Goal: Information Seeking & Learning: Learn about a topic

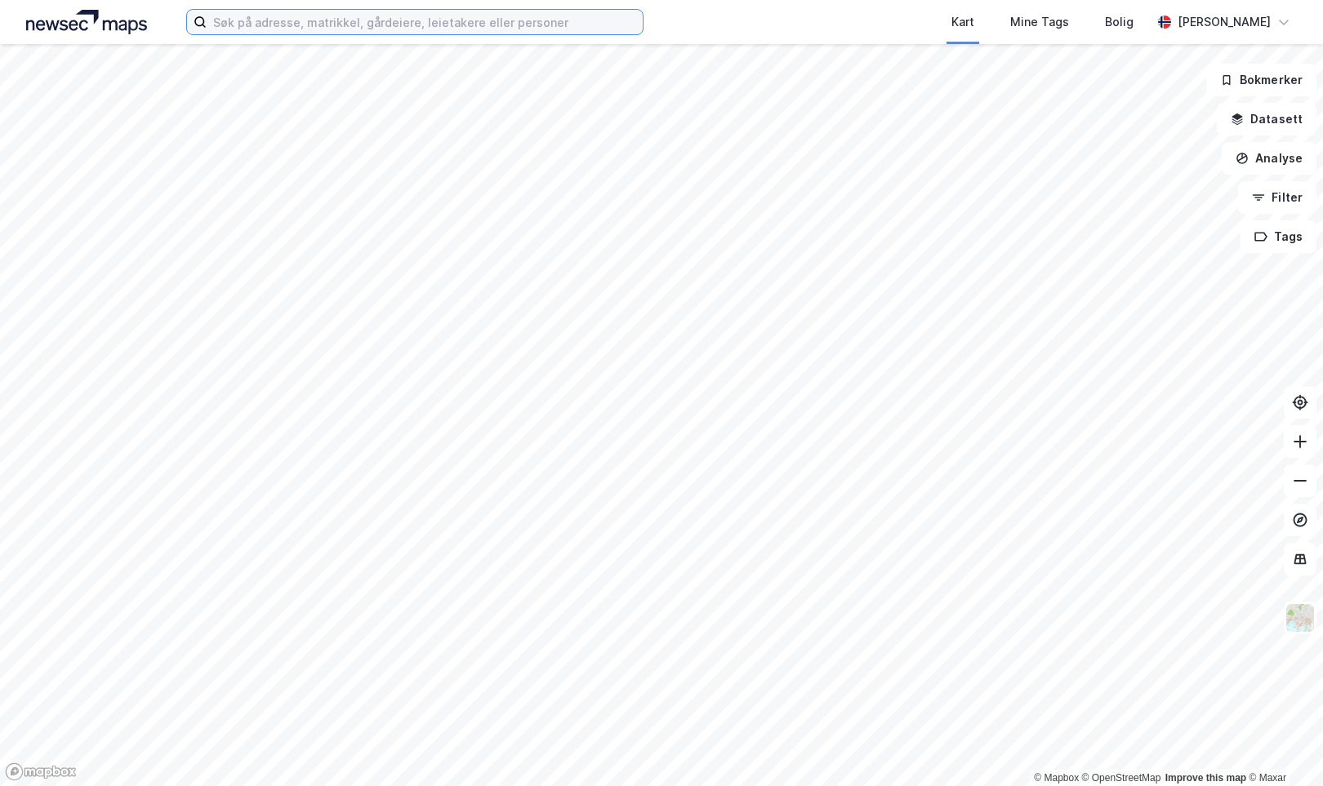
click at [357, 30] on input at bounding box center [425, 22] width 436 height 24
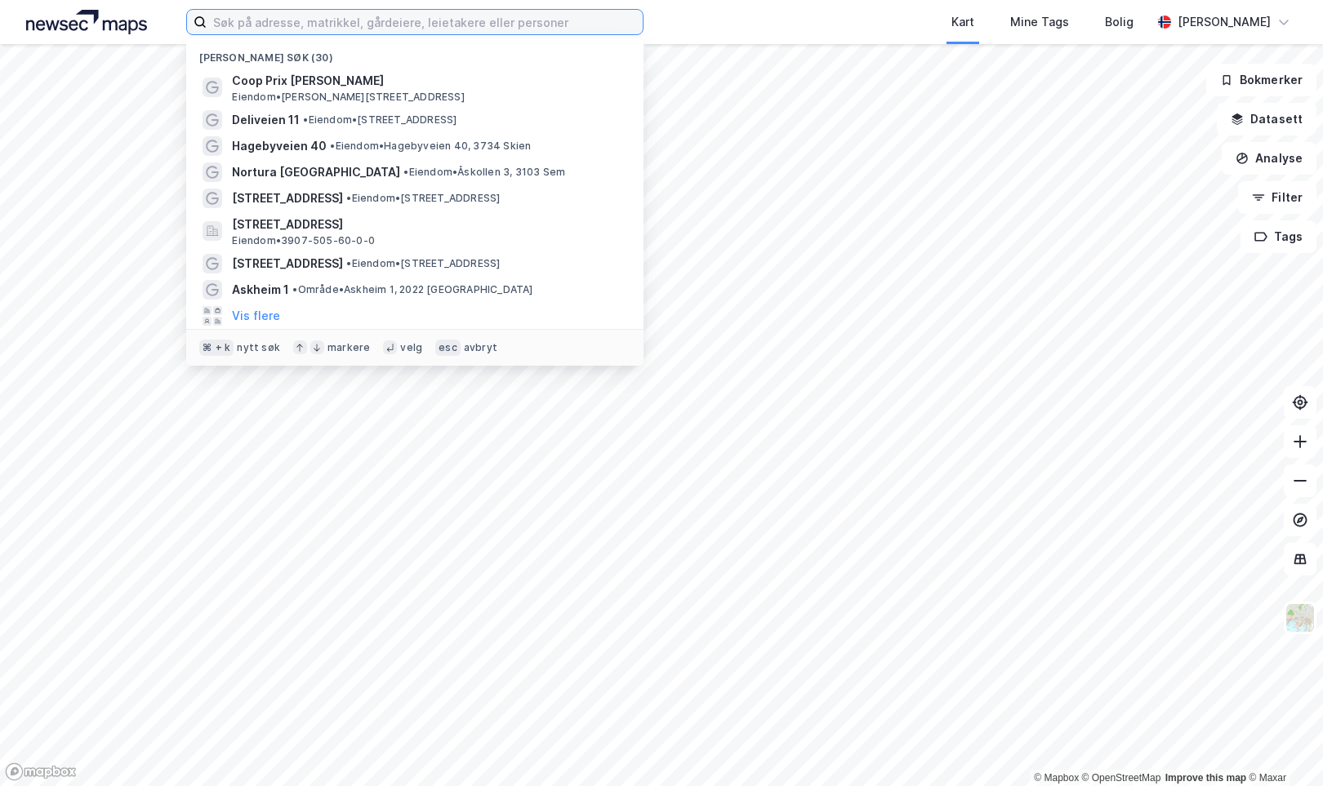
paste input "[STREET_ADDRESS]"
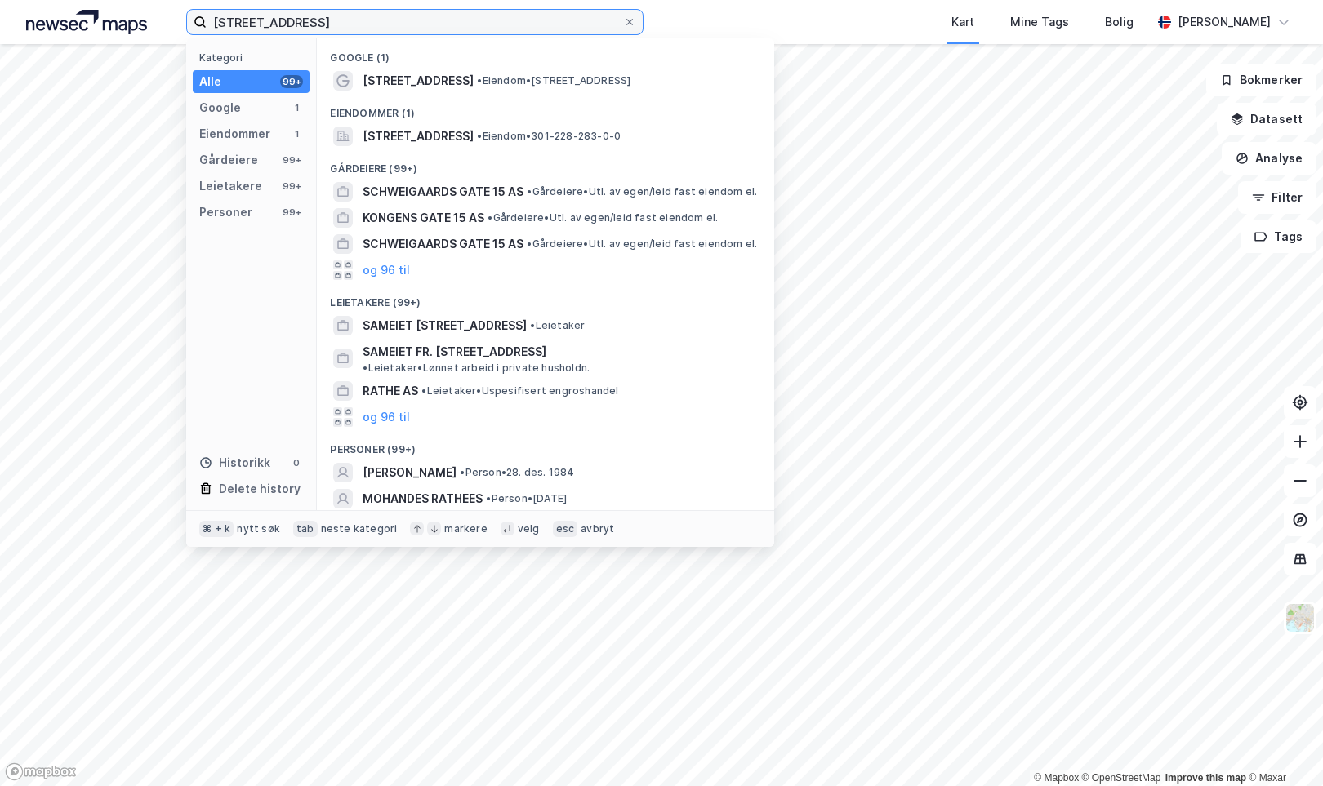
type input "[STREET_ADDRESS]"
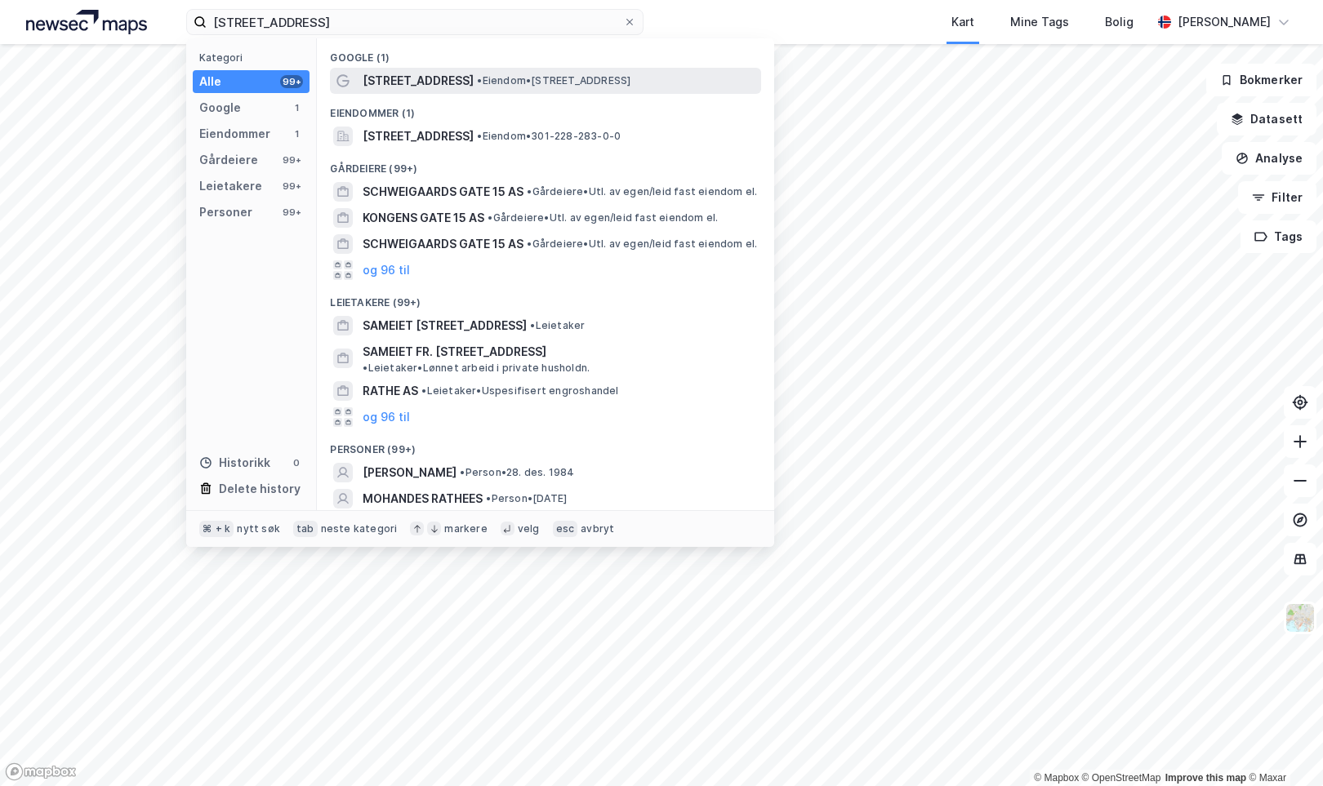
click at [389, 74] on span "[STREET_ADDRESS]" at bounding box center [418, 81] width 111 height 20
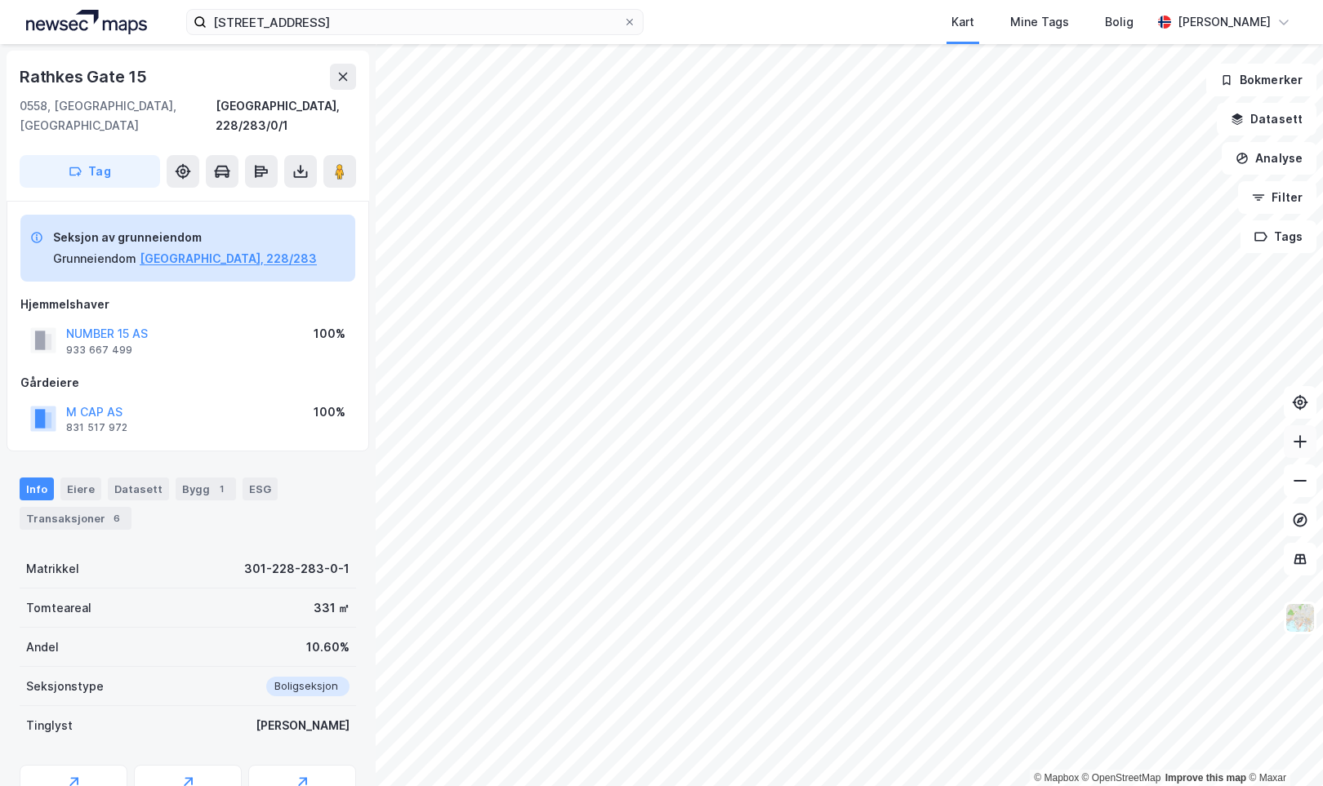
click at [1294, 451] on button at bounding box center [1300, 441] width 33 height 33
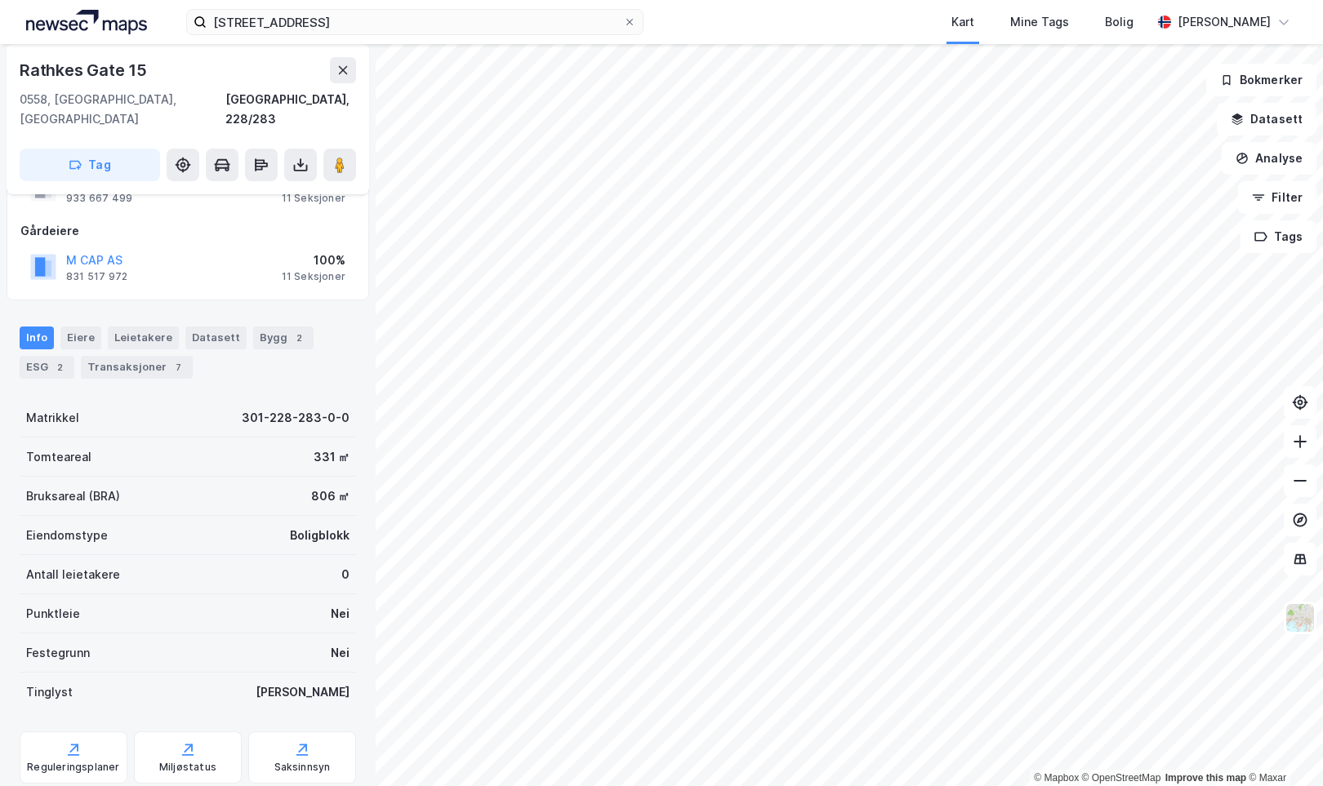
scroll to position [76, 0]
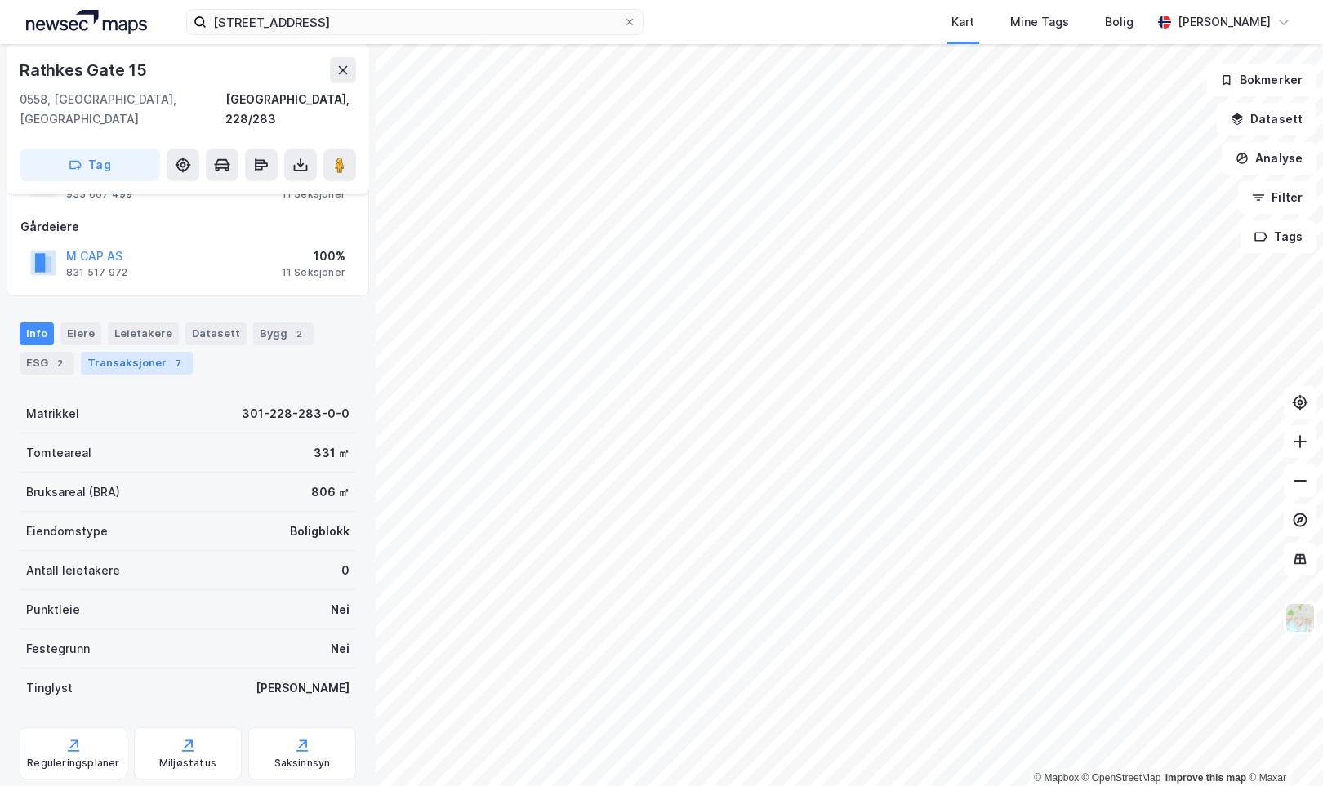
click at [142, 352] on div "Transaksjoner 7" at bounding box center [137, 363] width 112 height 23
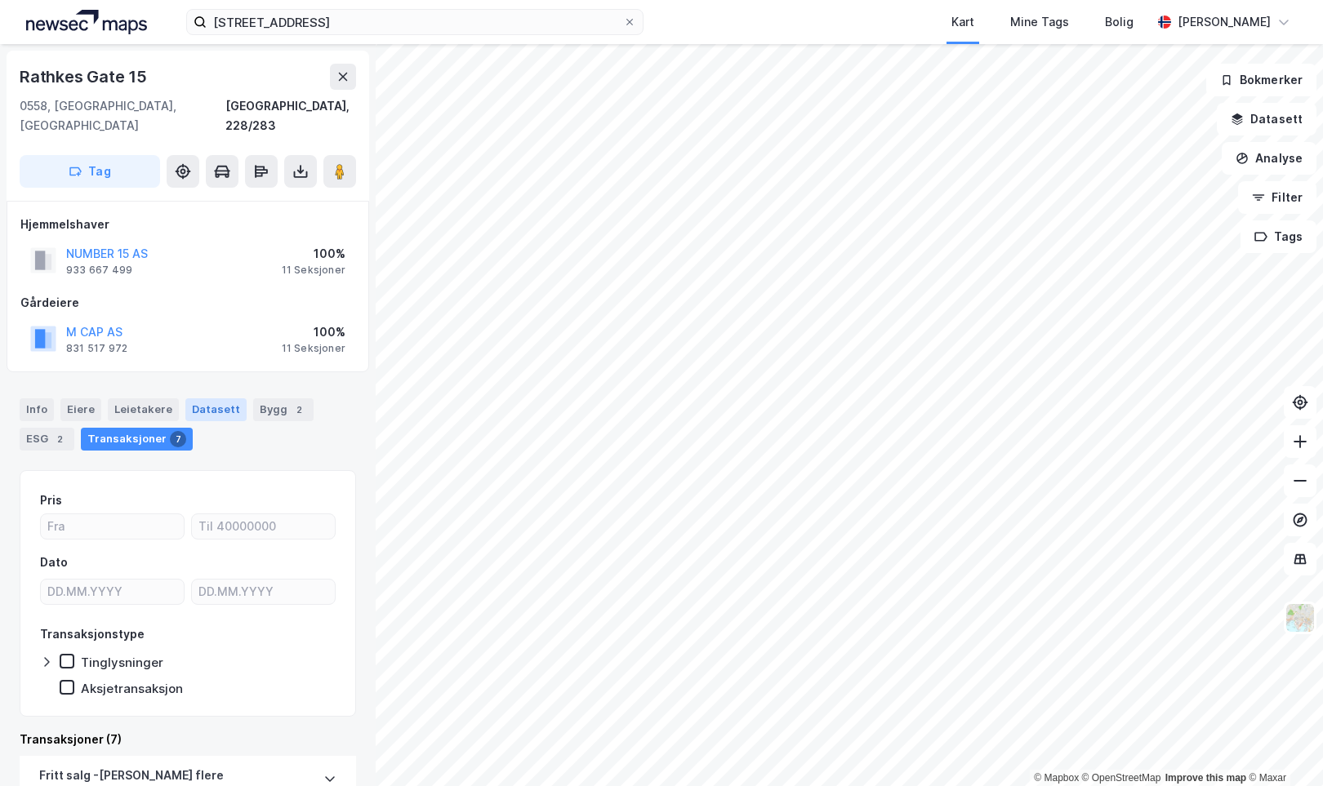
click at [190, 399] on div "Datasett" at bounding box center [215, 410] width 61 height 23
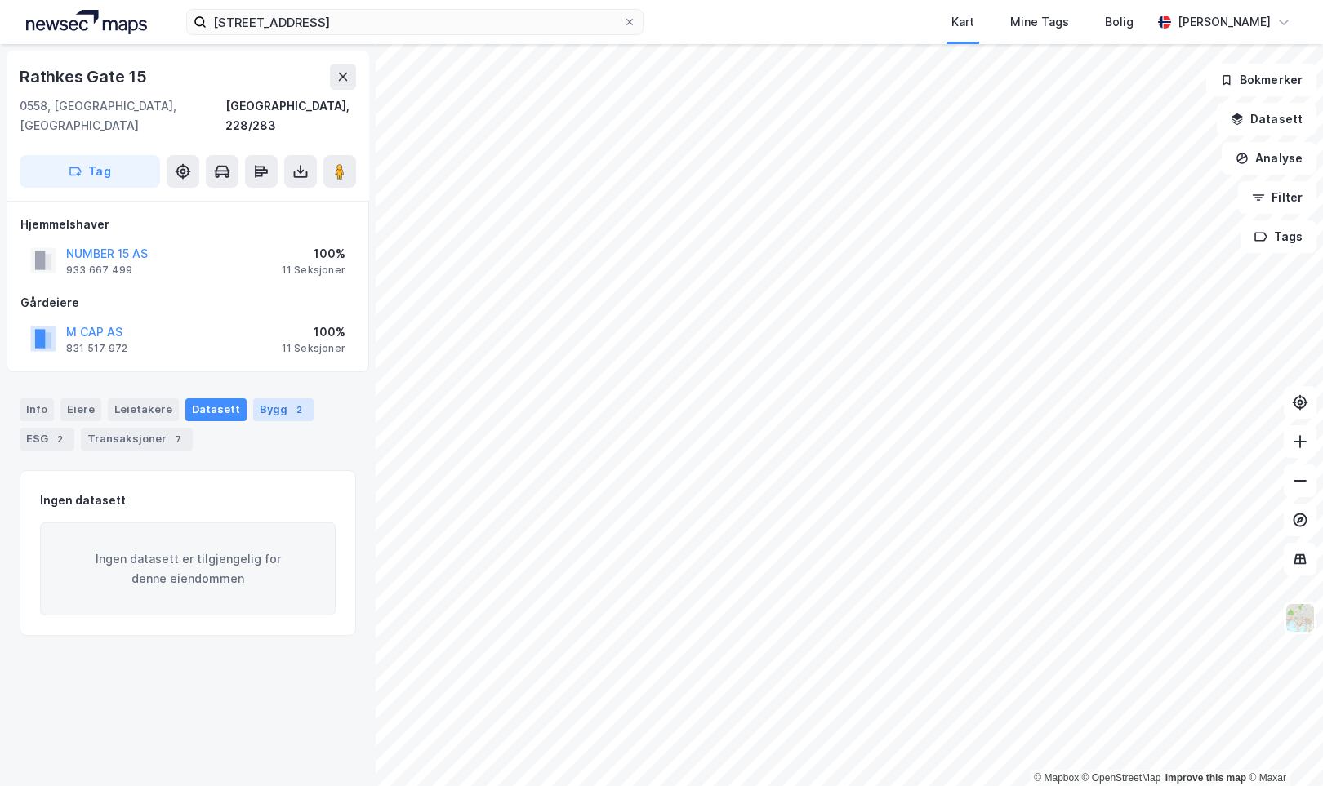
click at [254, 399] on div "Bygg 2" at bounding box center [283, 410] width 60 height 23
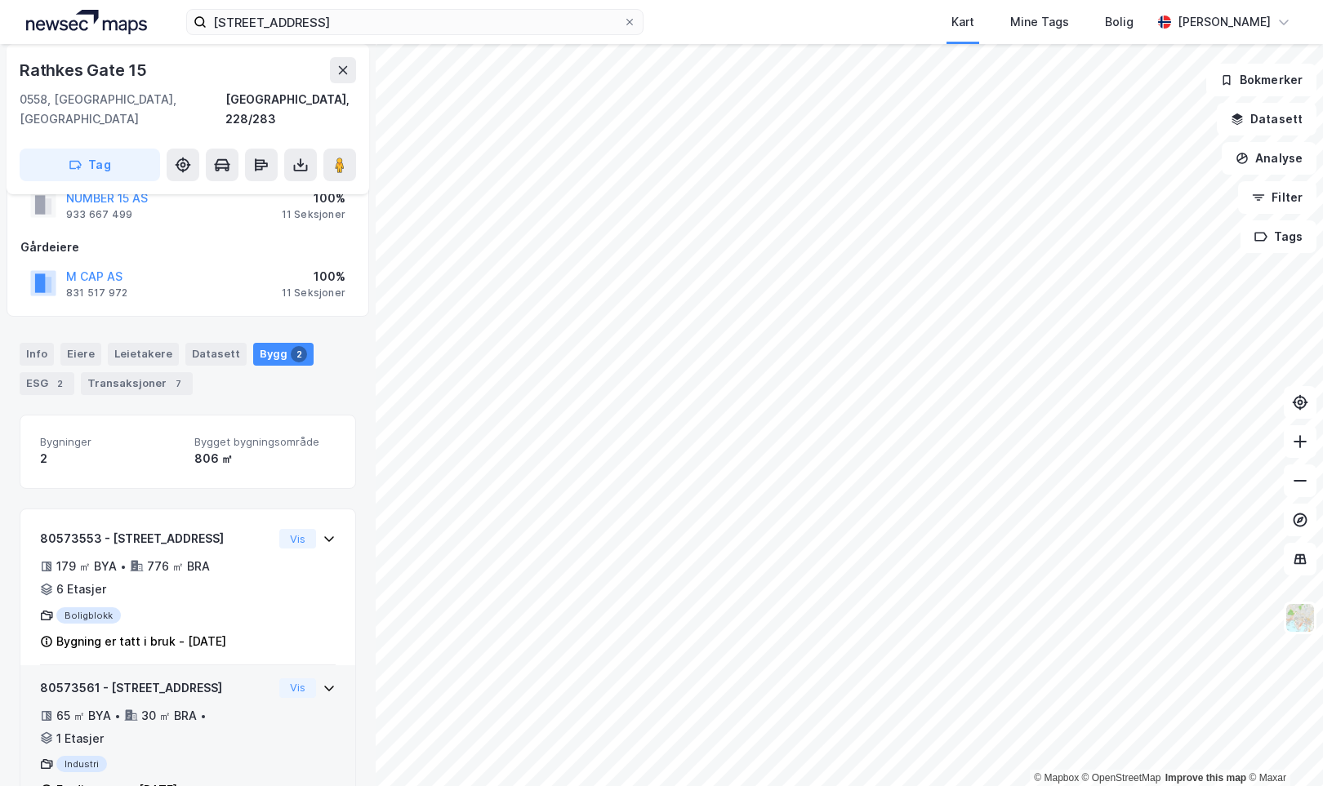
click at [331, 682] on icon at bounding box center [329, 688] width 13 height 13
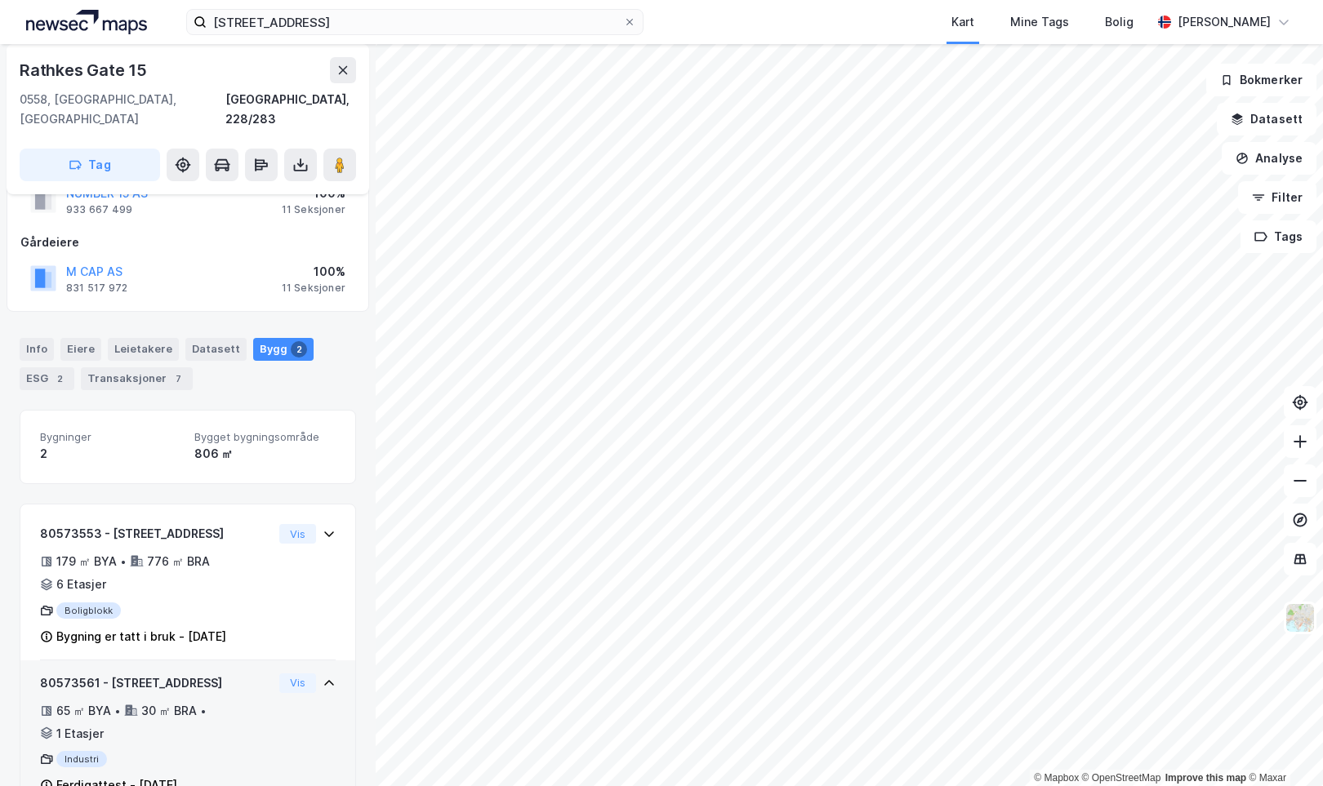
scroll to position [56, 0]
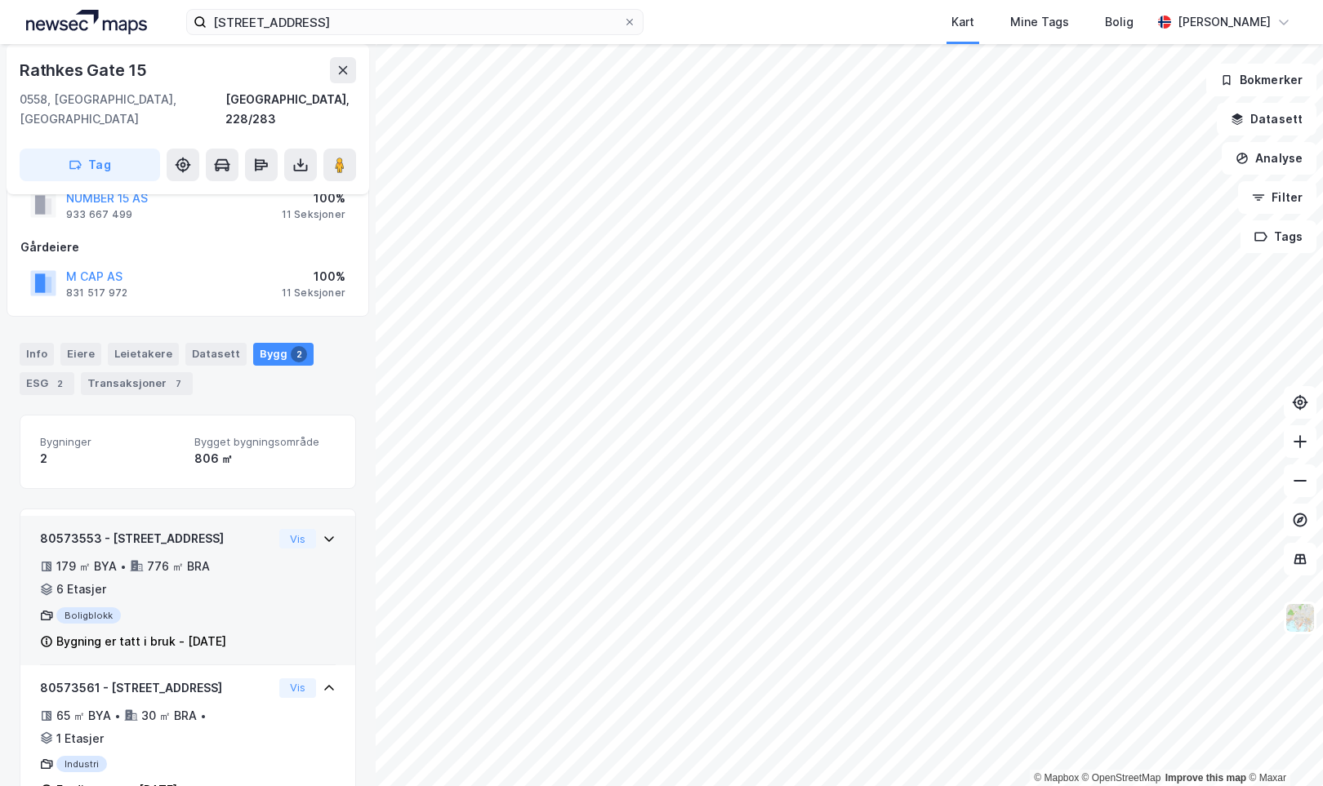
click at [332, 532] on icon at bounding box center [329, 538] width 13 height 13
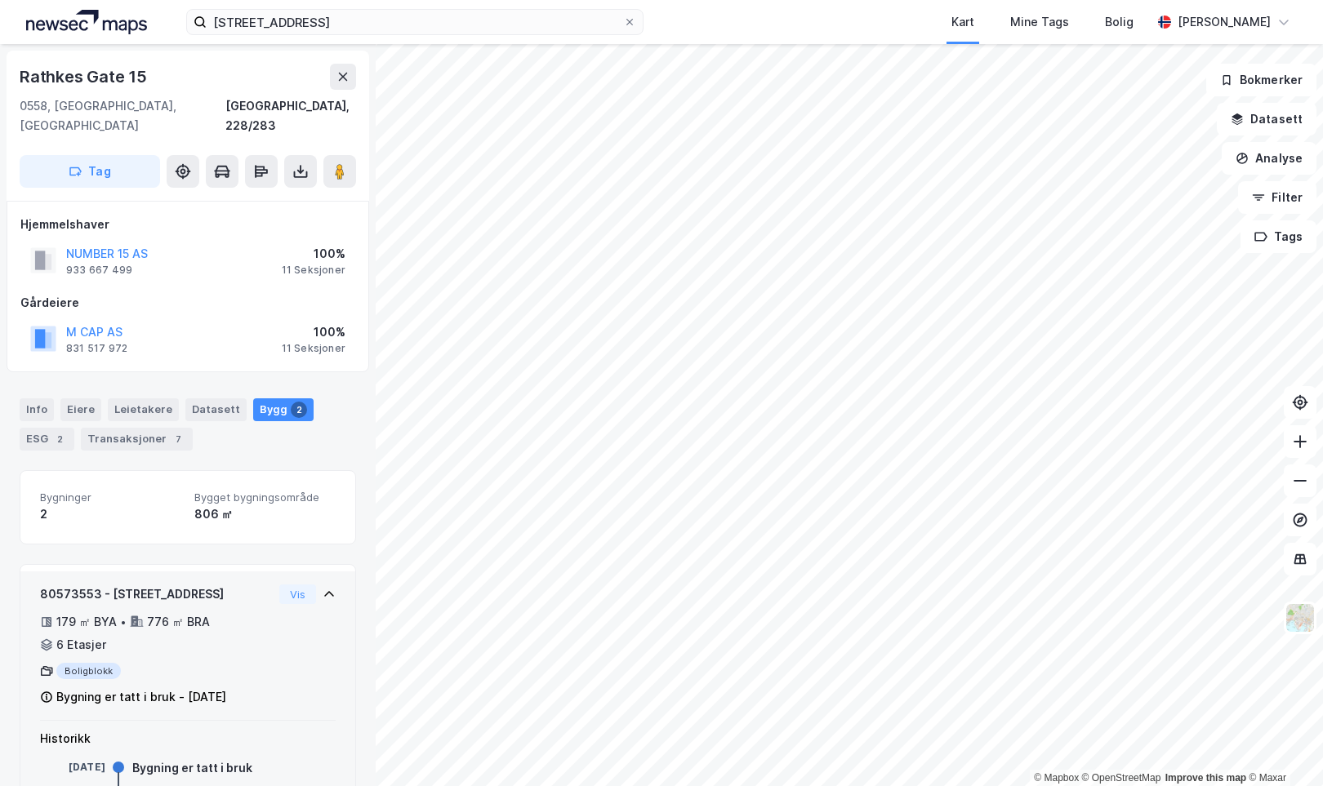
scroll to position [0, 0]
click at [39, 399] on div "Info" at bounding box center [37, 410] width 34 height 23
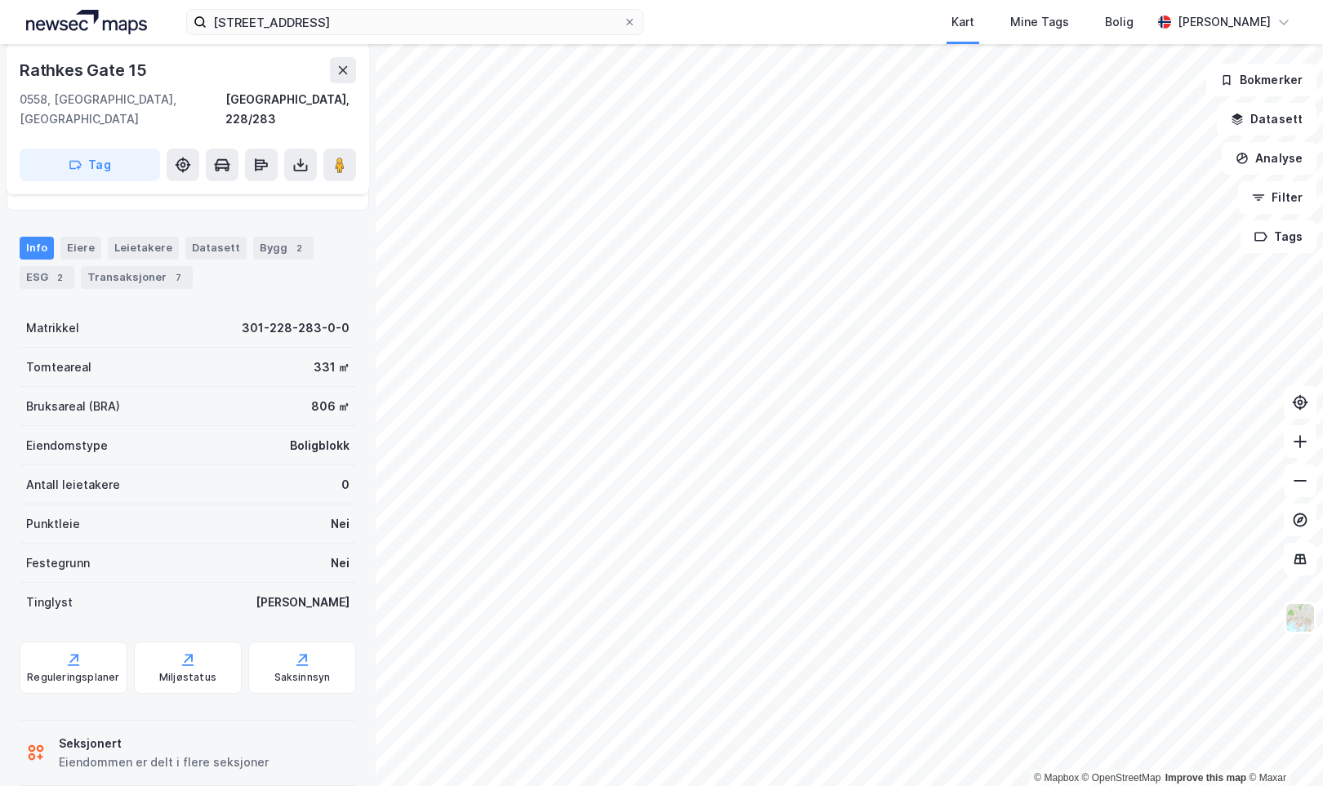
scroll to position [161, 0]
click at [299, 652] on icon at bounding box center [302, 660] width 16 height 16
click at [1300, 443] on icon at bounding box center [1300, 441] width 2 height 13
click at [1297, 484] on icon at bounding box center [1300, 481] width 16 height 16
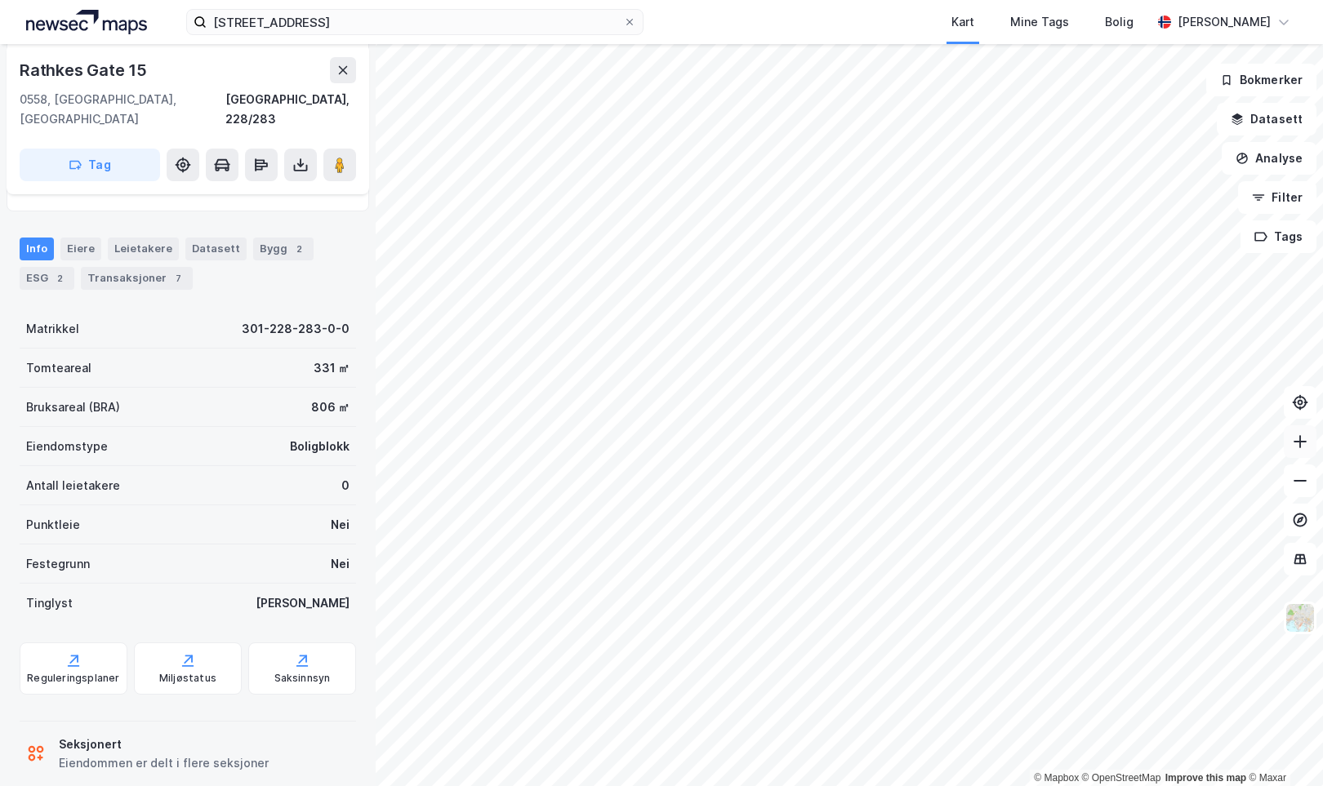
click at [1298, 439] on icon at bounding box center [1300, 442] width 16 height 16
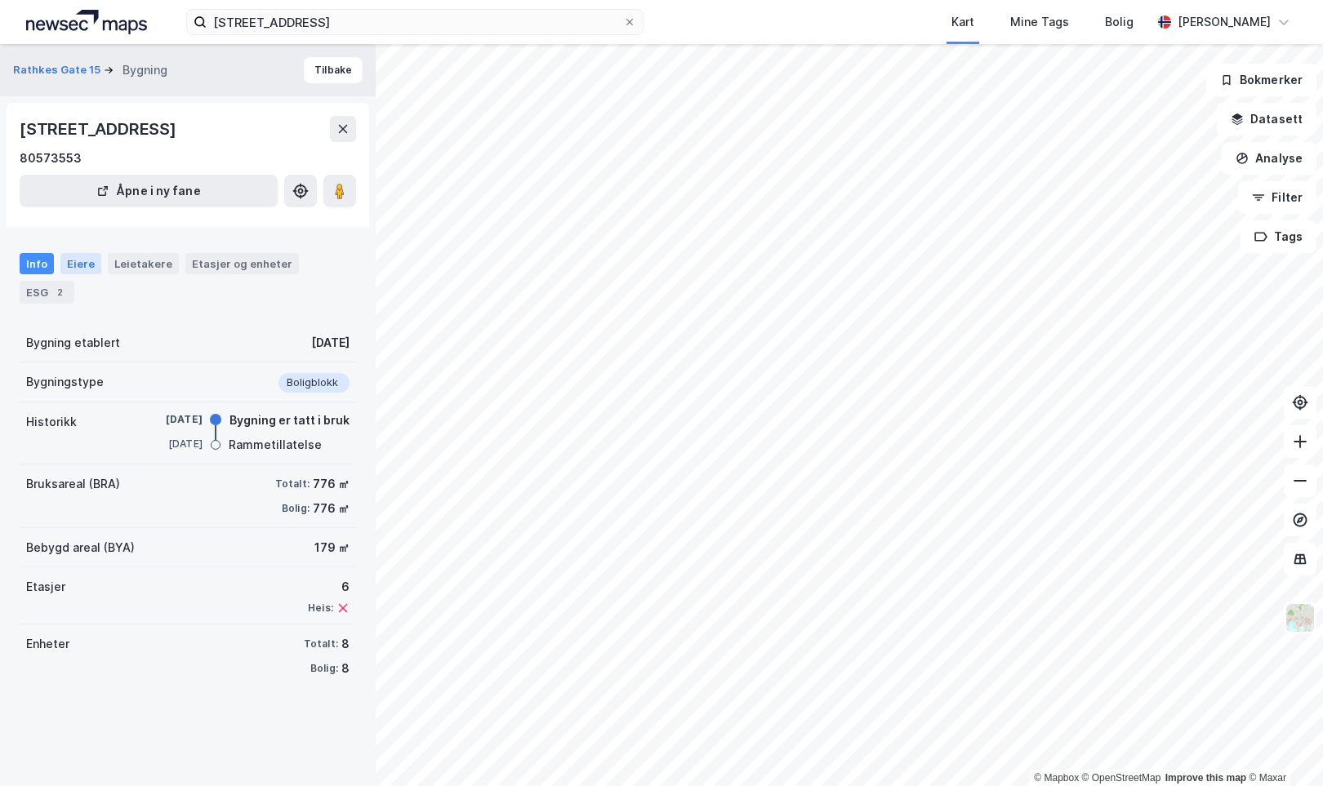
click at [82, 269] on div "Eiere" at bounding box center [80, 263] width 41 height 21
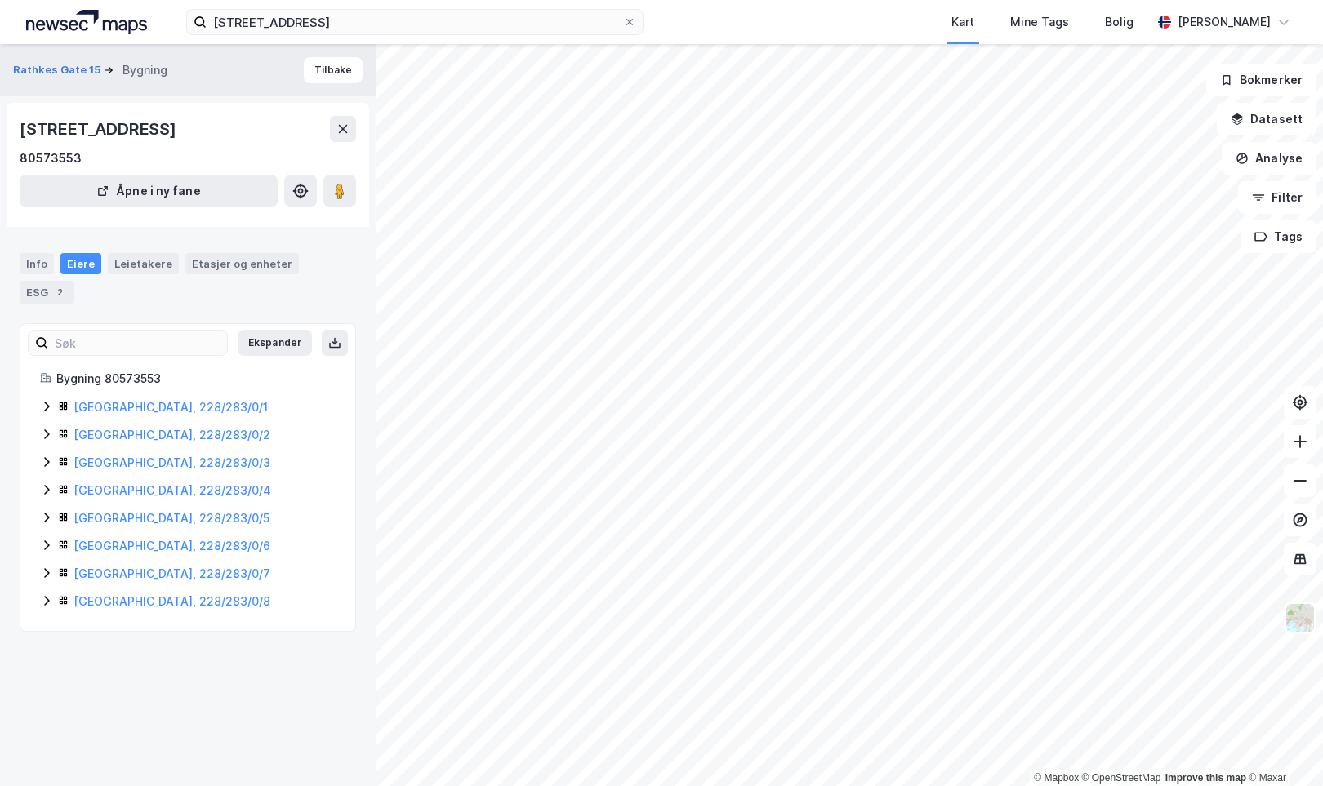
click at [47, 402] on icon at bounding box center [46, 407] width 5 height 10
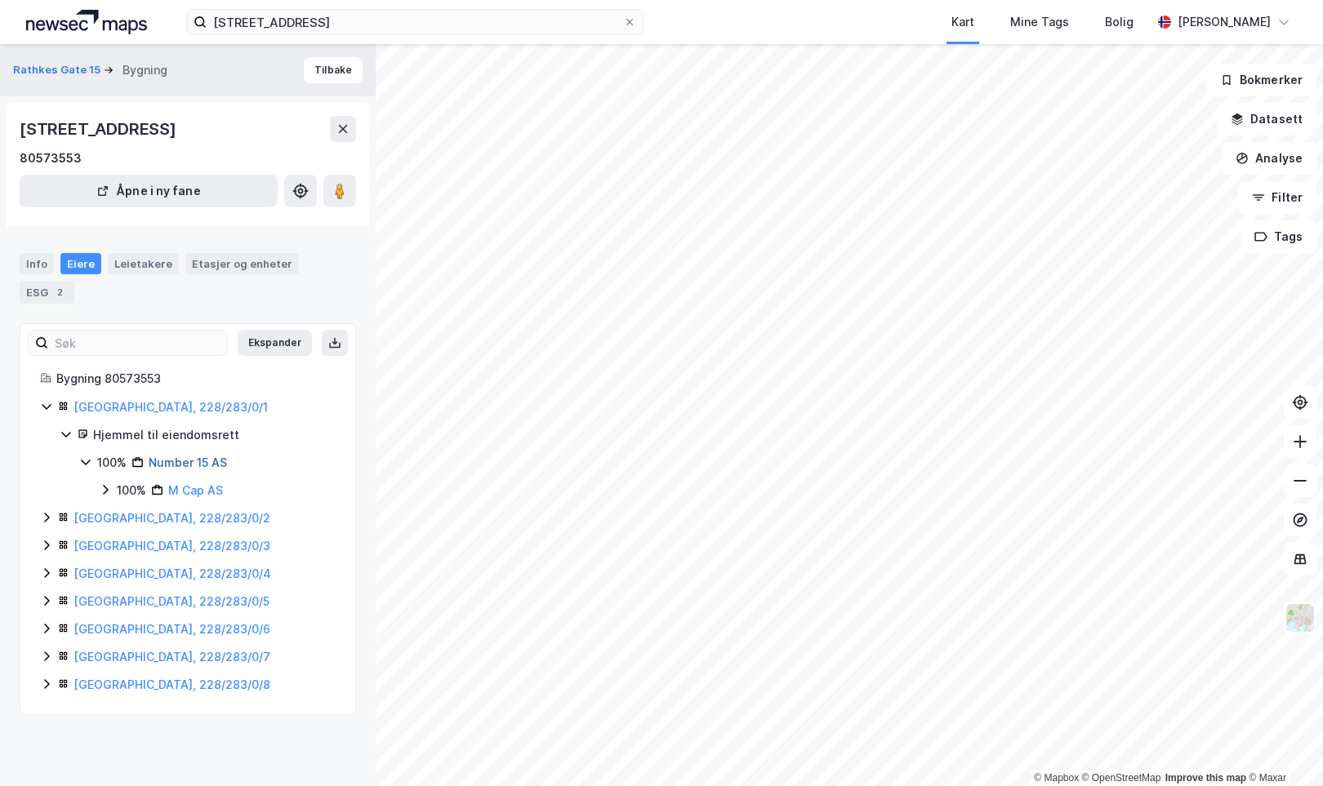
click at [170, 456] on link "Number 15 AS" at bounding box center [188, 463] width 78 height 14
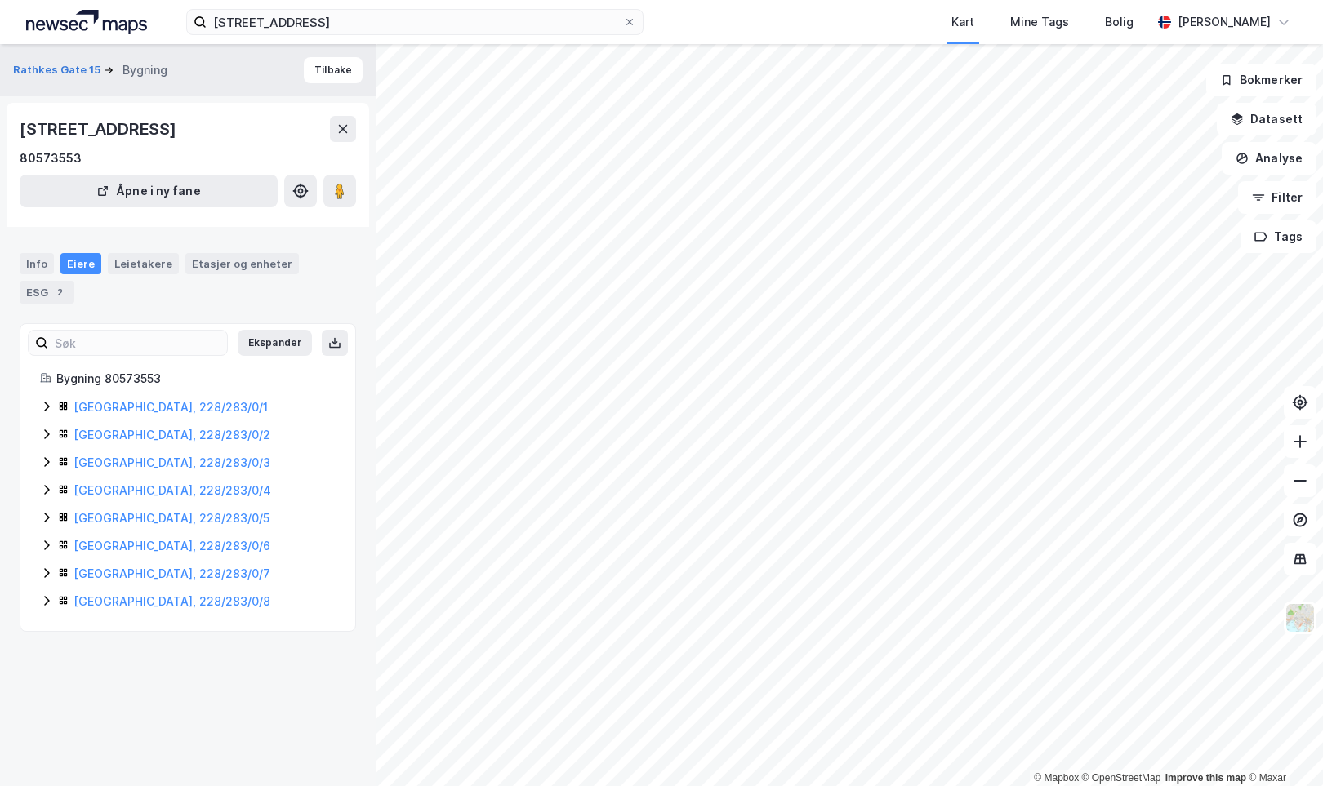
click at [46, 430] on icon at bounding box center [46, 435] width 5 height 10
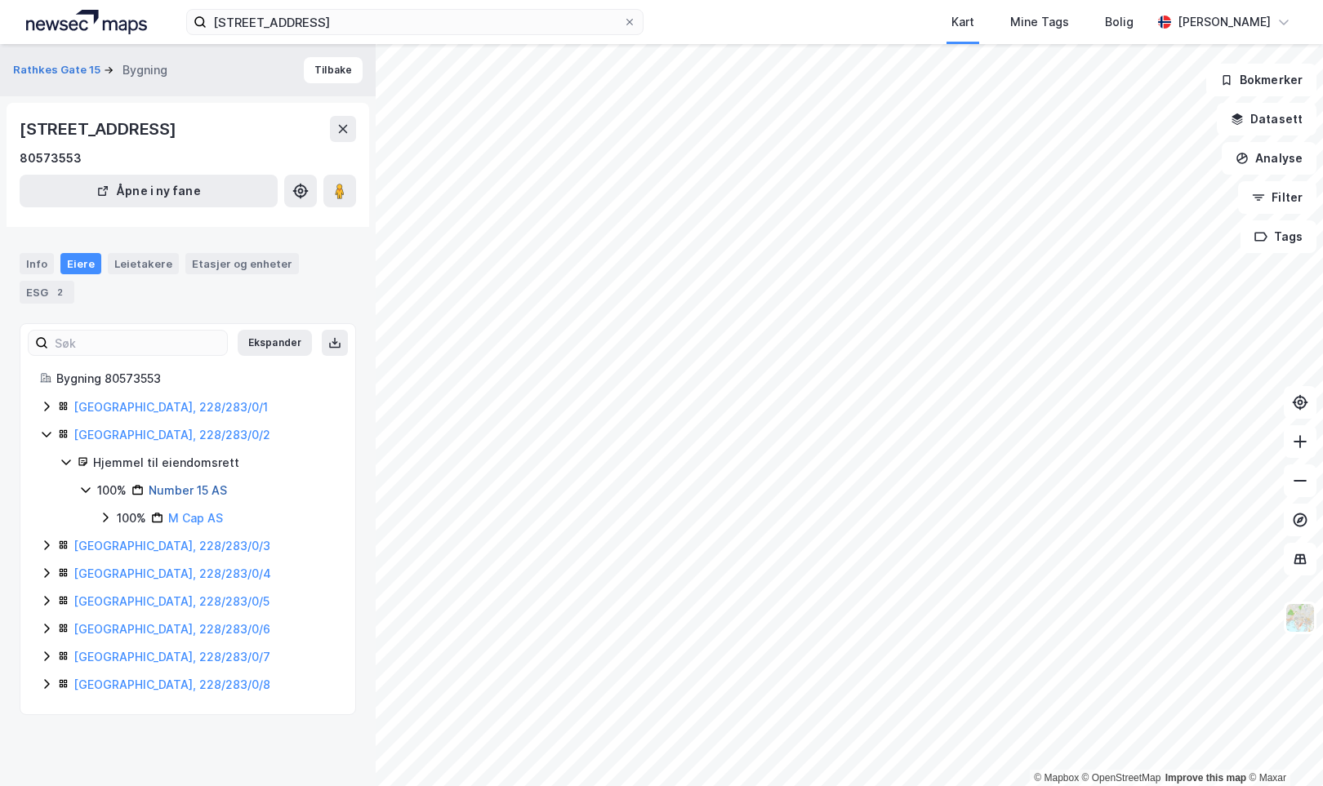
click at [173, 483] on link "Number 15 AS" at bounding box center [188, 490] width 78 height 14
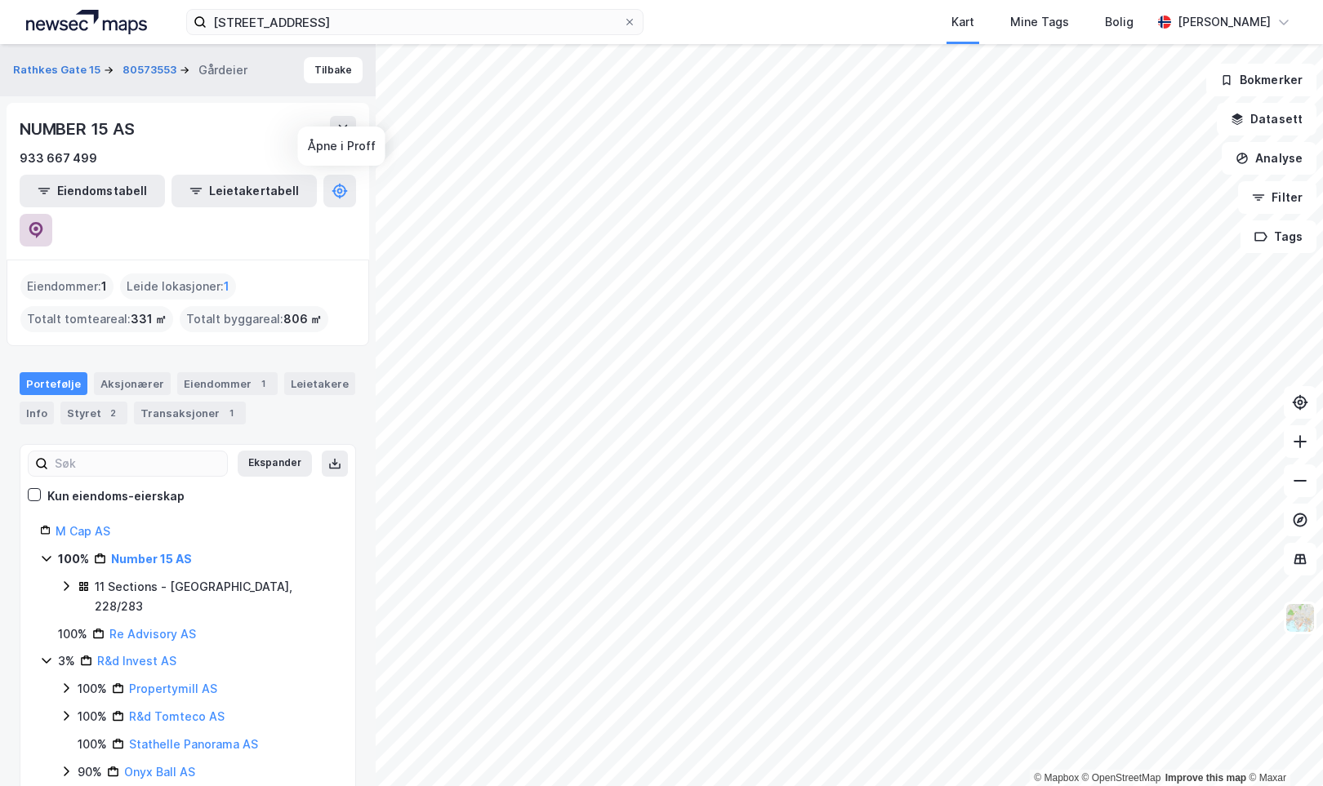
click at [43, 222] on icon at bounding box center [36, 230] width 14 height 16
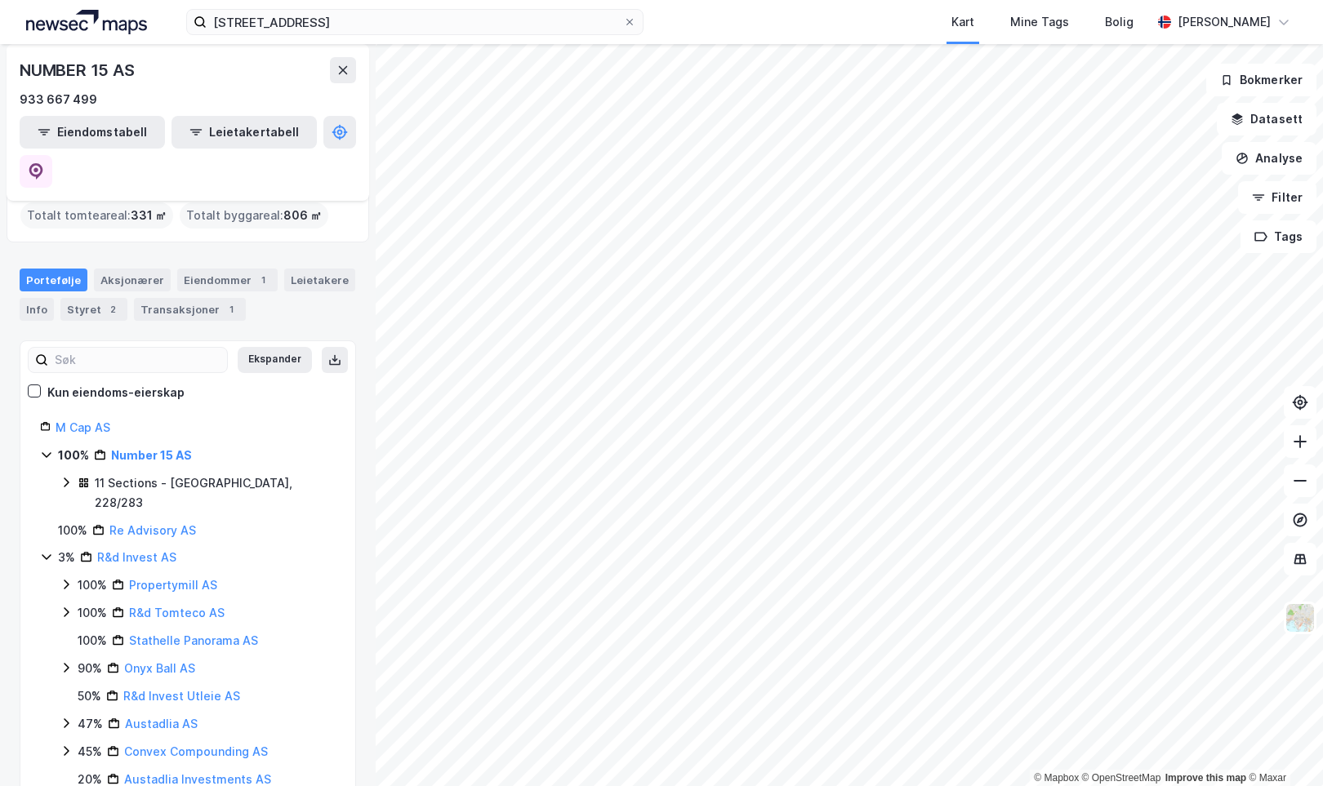
click at [68, 581] on icon at bounding box center [66, 586] width 5 height 10
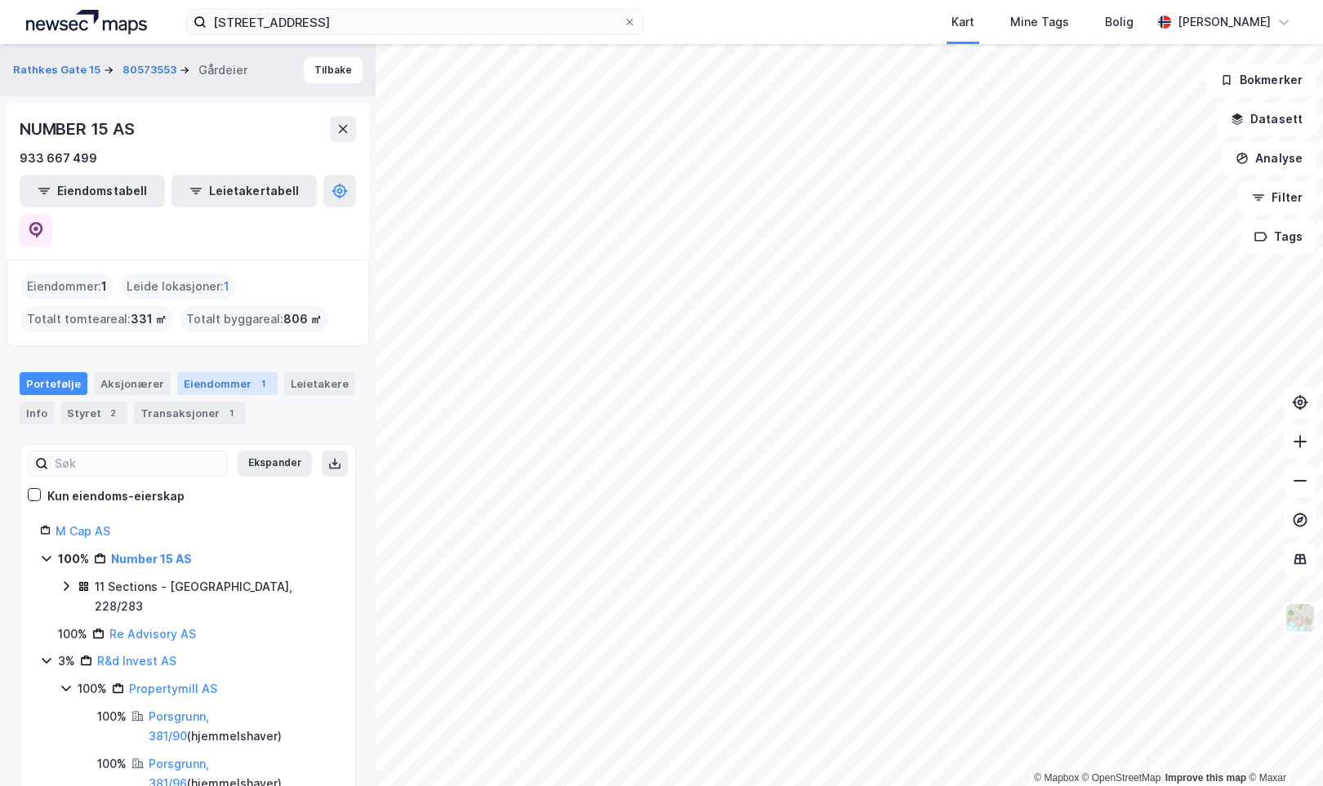
click at [211, 372] on div "Eiendommer 1" at bounding box center [227, 383] width 100 height 23
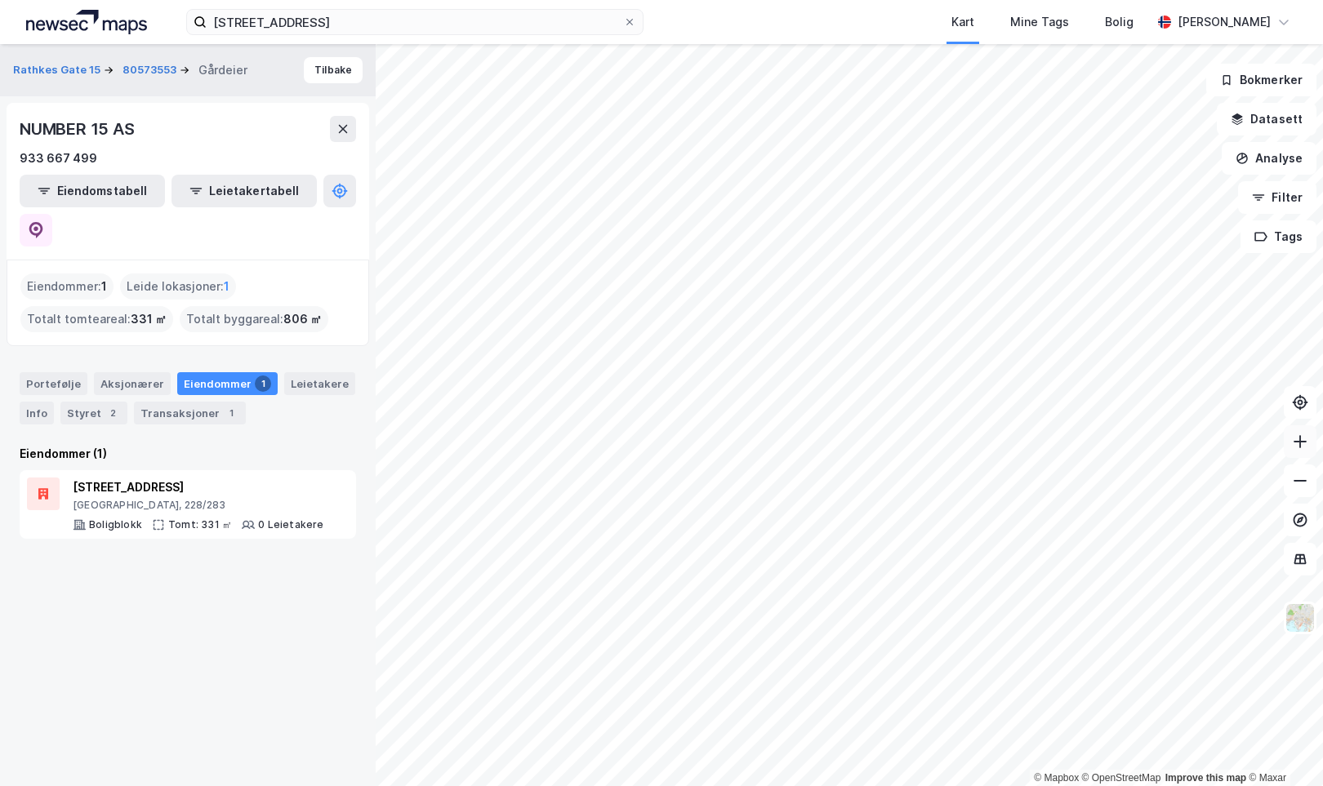
click at [1301, 444] on icon at bounding box center [1300, 442] width 16 height 16
click at [1303, 439] on icon at bounding box center [1300, 442] width 16 height 16
click at [1296, 483] on icon at bounding box center [1300, 481] width 16 height 16
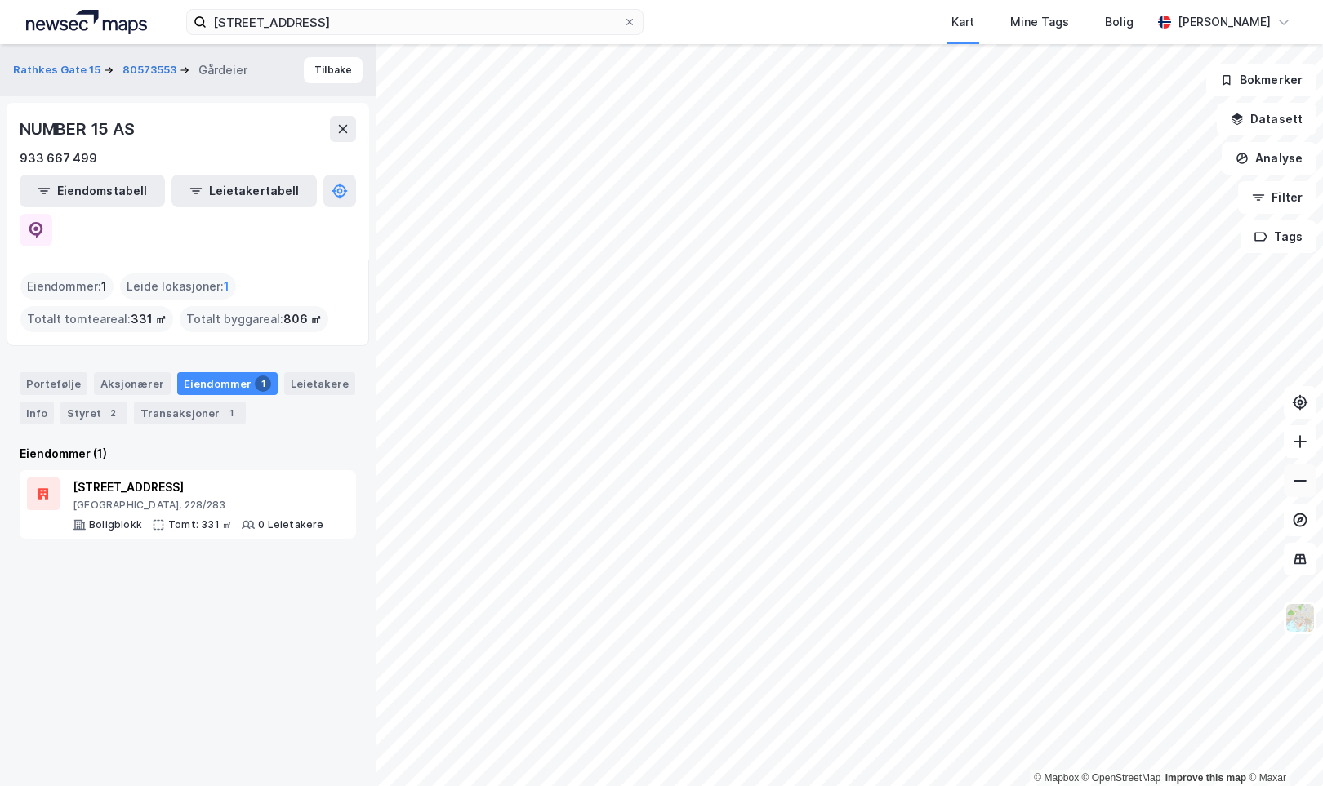
click at [1296, 483] on icon at bounding box center [1300, 481] width 16 height 16
click at [105, 405] on div "2" at bounding box center [113, 413] width 16 height 16
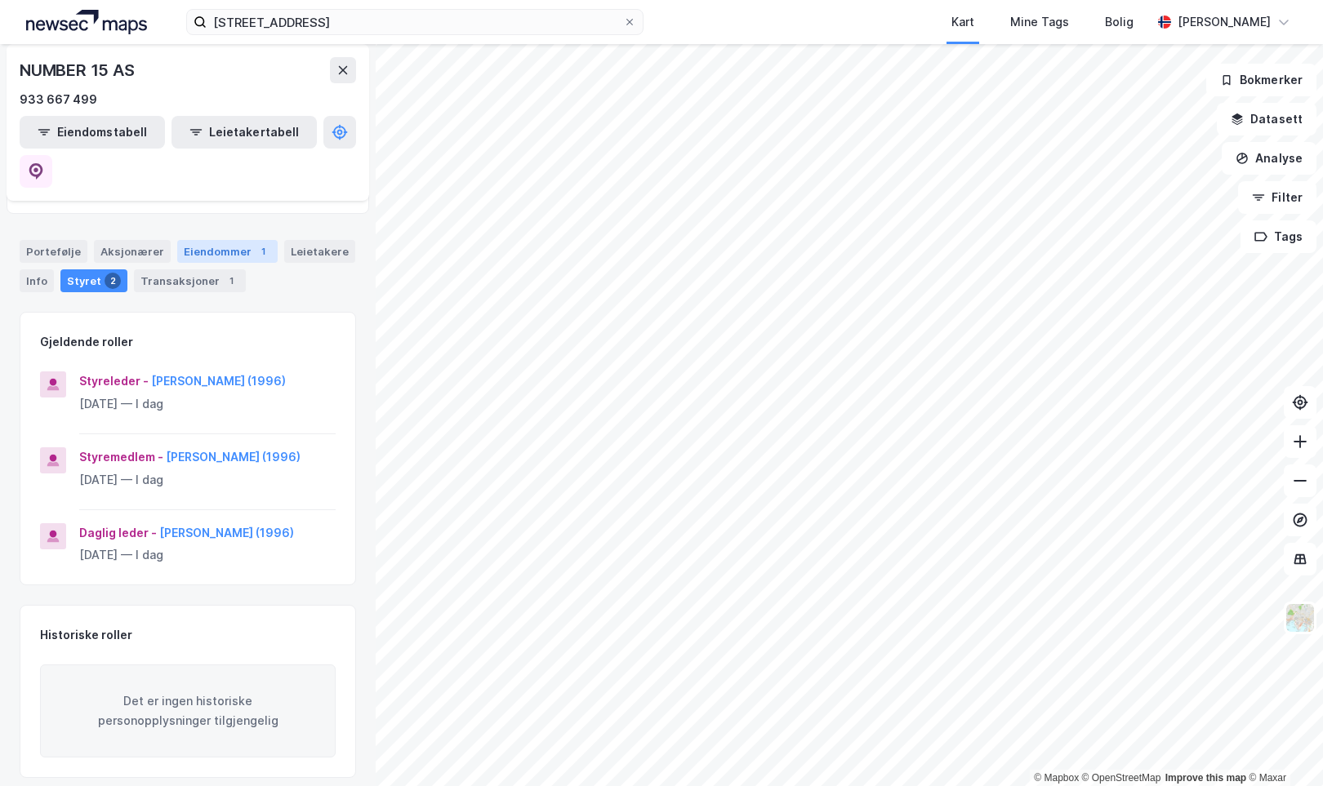
click at [206, 240] on div "Eiendommer 1" at bounding box center [227, 251] width 100 height 23
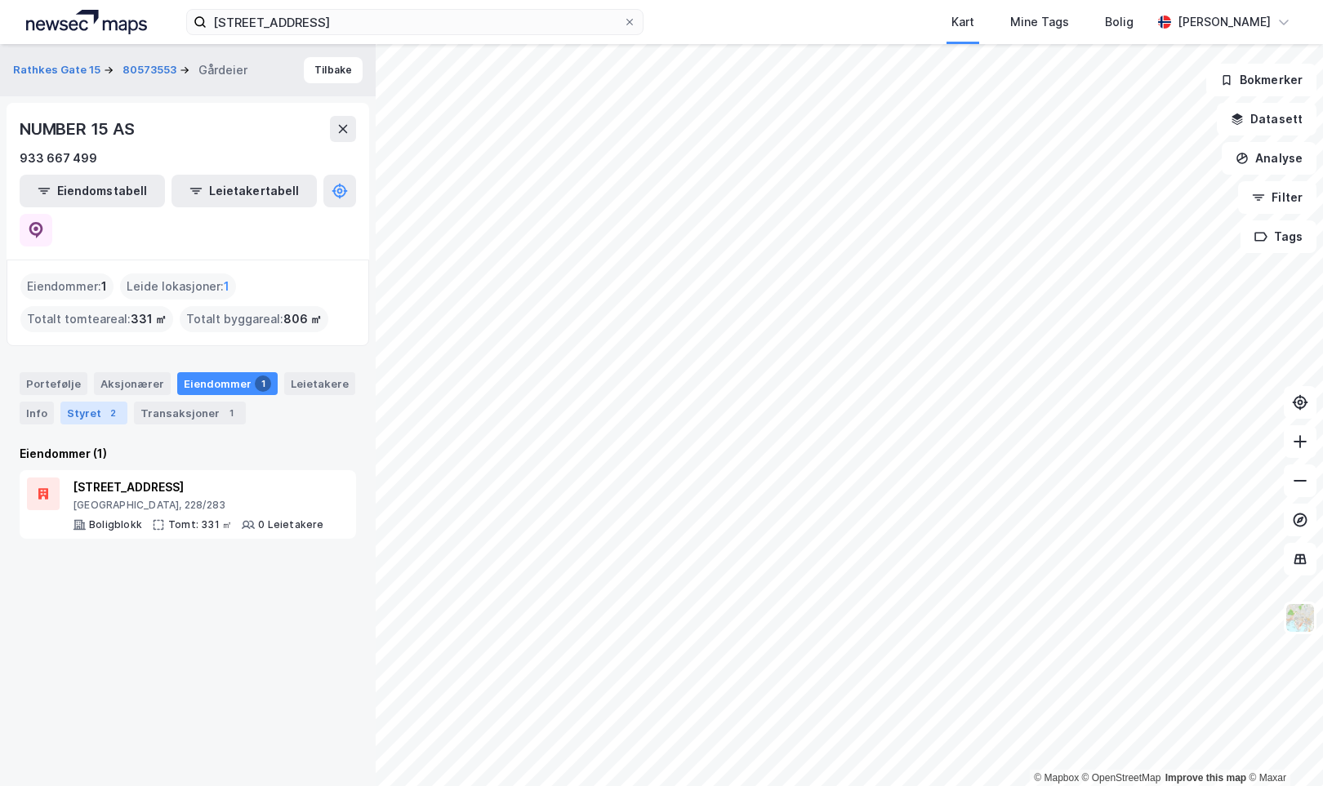
click at [105, 405] on div "2" at bounding box center [113, 413] width 16 height 16
